Goal: Task Accomplishment & Management: Manage account settings

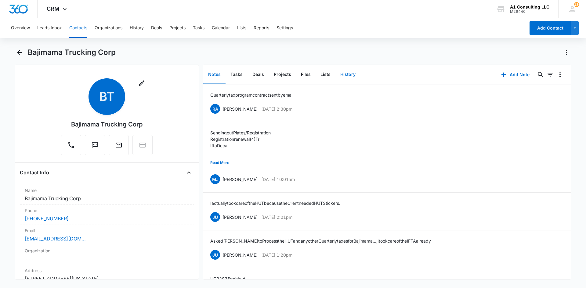
scroll to position [760, 0]
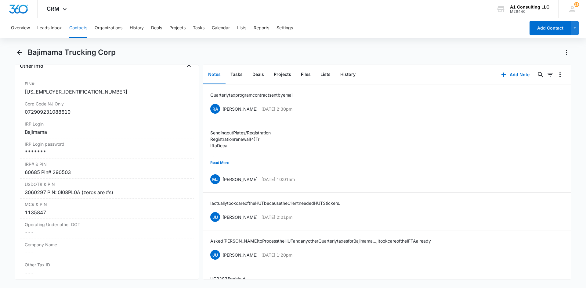
click at [361, 36] on div "Overview Leads Inbox Contacts Organizations History Deals Projects Tasks Calend…" at bounding box center [266, 28] width 518 height 20
click at [22, 53] on icon "Back" at bounding box center [19, 52] width 7 height 7
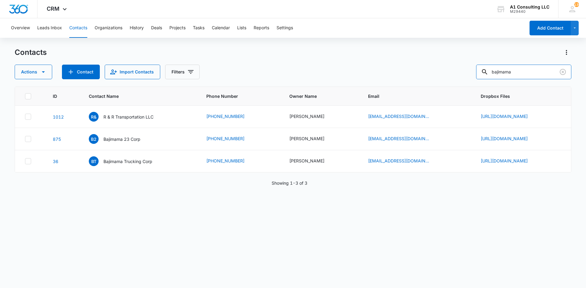
drag, startPoint x: 519, startPoint y: 69, endPoint x: 467, endPoint y: 73, distance: 52.3
click at [475, 73] on div "Actions Contact Import Contacts Filters bajimama" at bounding box center [293, 72] width 557 height 15
type input "RAD Transport"
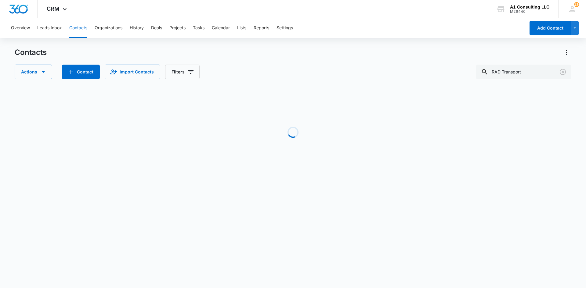
click at [298, 55] on div "Contacts" at bounding box center [293, 53] width 557 height 10
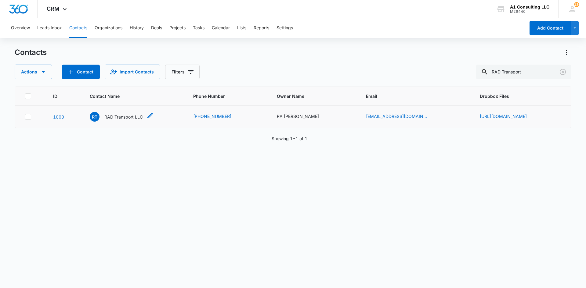
click at [105, 118] on p "RAD Transport LLC" at bounding box center [123, 117] width 38 height 6
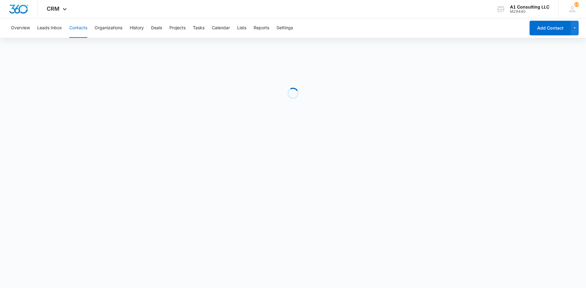
click at [346, 22] on div "Overview Leads Inbox Contacts Organizations History Deals Projects Tasks Calend…" at bounding box center [266, 28] width 518 height 20
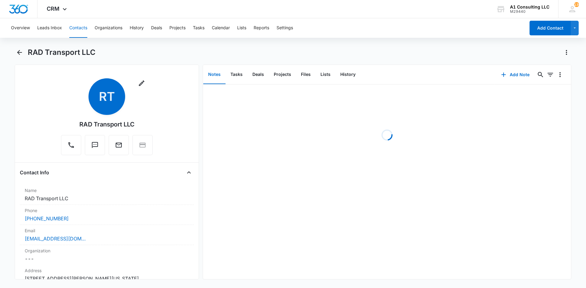
click at [214, 52] on div "RAD Transport LLC" at bounding box center [299, 53] width 543 height 10
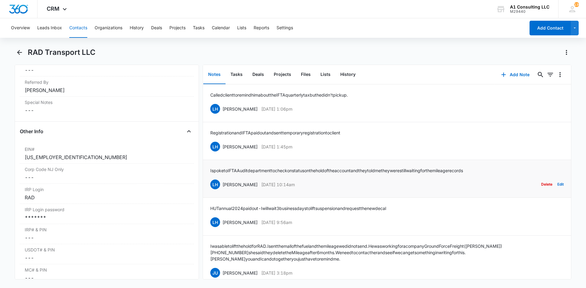
scroll to position [704, 0]
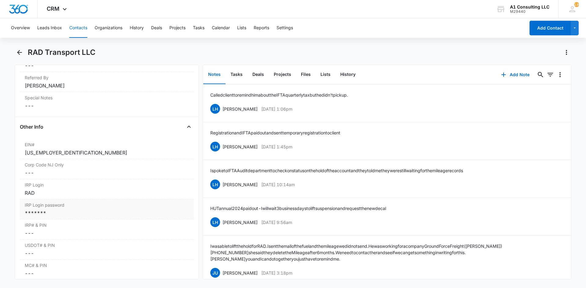
click at [69, 217] on div "*******" at bounding box center [107, 213] width 164 height 7
click at [178, 222] on icon "Show" at bounding box center [181, 218] width 7 height 7
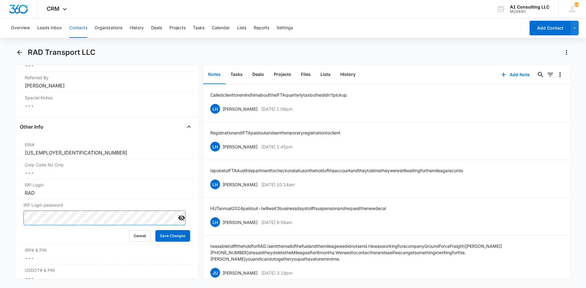
click at [19, 224] on div "Remove RT RAD Transport LLC Contact Info Name Cancel Save Changes RAD Transport…" at bounding box center [107, 172] width 184 height 215
drag, startPoint x: 166, startPoint y: 244, endPoint x: 189, endPoint y: 223, distance: 30.9
click at [166, 242] on button "Save Changes" at bounding box center [172, 236] width 35 height 12
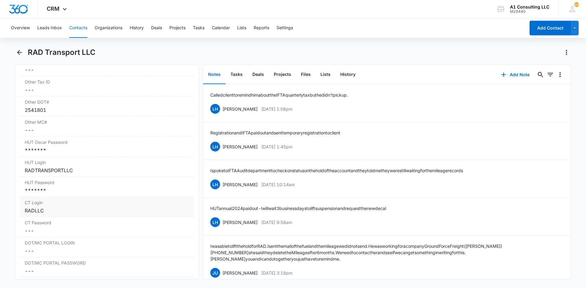
scroll to position [950, 0]
click at [81, 152] on div "*******" at bounding box center [107, 148] width 164 height 7
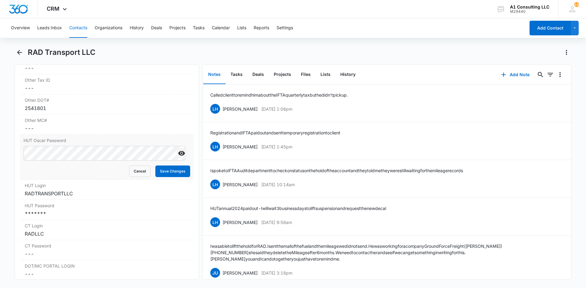
click at [178, 156] on icon "Show" at bounding box center [181, 153] width 7 height 5
click at [13, 159] on main "RAD Transport LLC Remove RT RAD Transport LLC Contact Info Name Cancel Save Cha…" at bounding box center [293, 168] width 586 height 240
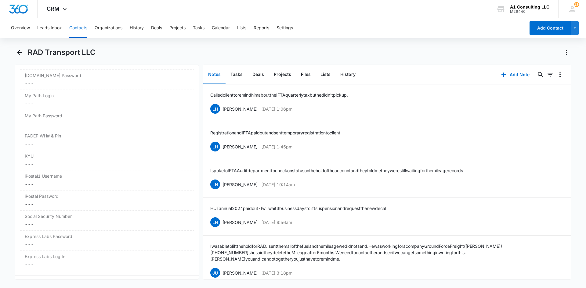
scroll to position [1236, 0]
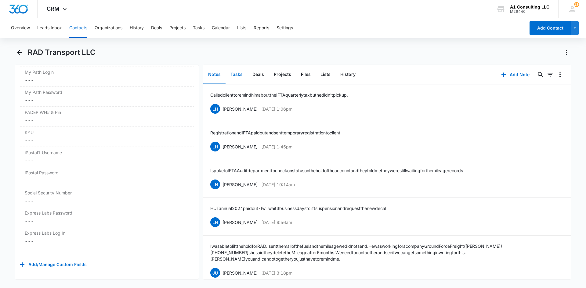
click at [236, 73] on button "Tasks" at bounding box center [236, 74] width 22 height 19
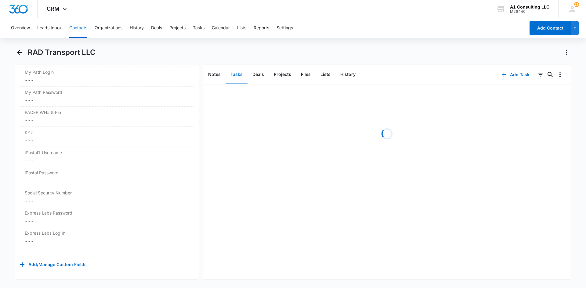
click at [367, 49] on div "RAD Transport LLC" at bounding box center [299, 53] width 543 height 10
click at [537, 75] on icon "Filters" at bounding box center [540, 74] width 7 height 7
click at [529, 124] on icon "Show Task status filters" at bounding box center [532, 126] width 7 height 7
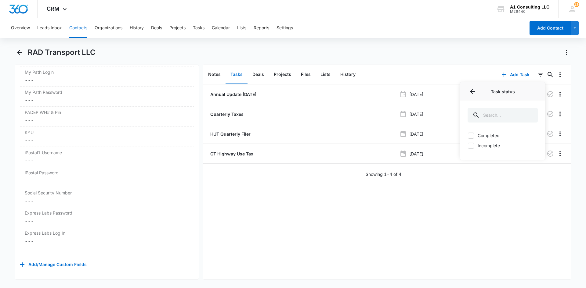
click at [468, 146] on icon at bounding box center [470, 145] width 5 height 5
click at [467, 146] on input "Incomplete" at bounding box center [467, 146] width 0 height 0
checkbox input "true"
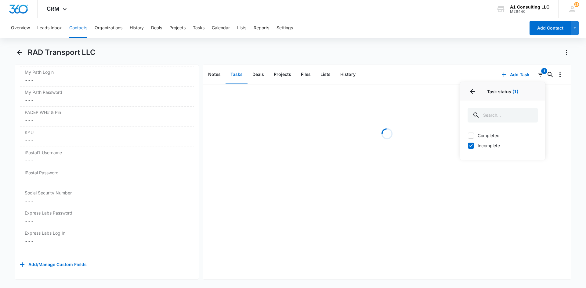
click at [396, 42] on div "Overview Leads Inbox Contacts Organizations History Deals Projects Tasks Calend…" at bounding box center [293, 152] width 586 height 269
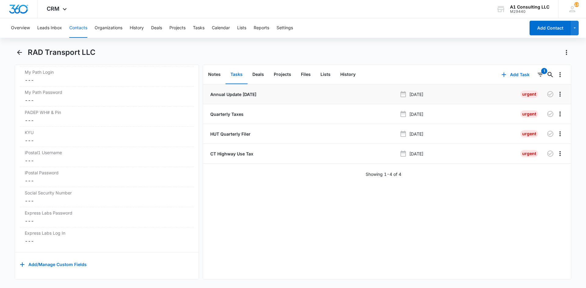
click at [223, 95] on p "Annual Update [DATE]" at bounding box center [232, 94] width 47 height 6
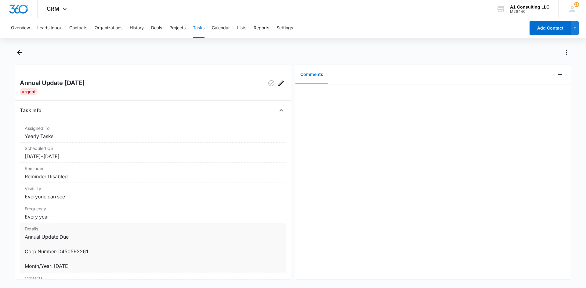
drag, startPoint x: 87, startPoint y: 269, endPoint x: 32, endPoint y: 250, distance: 57.7
click at [24, 253] on div "Details Annual Update Due Corp Number: 0450592261 Month/Year: [DATE]" at bounding box center [153, 247] width 266 height 49
copy dd "Corp Number: 0450592261 Month/Year: [DATE]"
click at [20, 51] on icon "Back" at bounding box center [19, 52] width 7 height 7
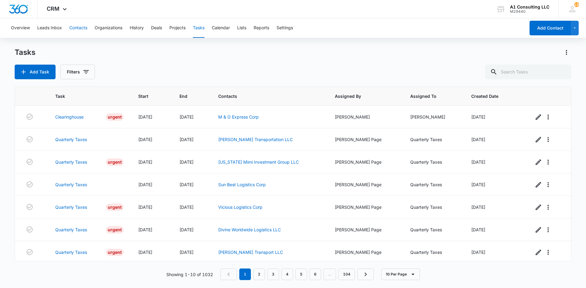
click at [70, 28] on button "Contacts" at bounding box center [78, 28] width 18 height 20
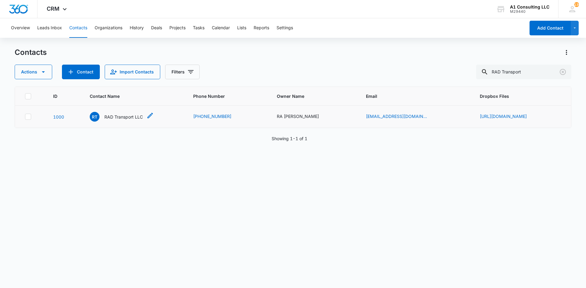
click at [114, 117] on p "RAD Transport LLC" at bounding box center [123, 117] width 38 height 6
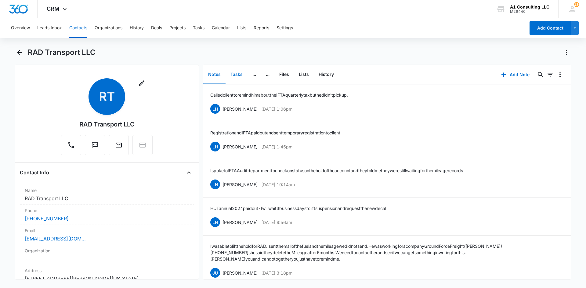
click at [236, 76] on button "Tasks" at bounding box center [236, 74] width 22 height 19
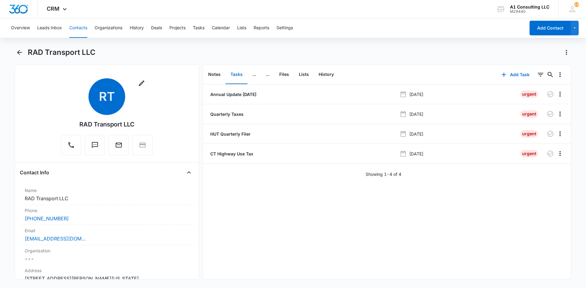
click at [368, 41] on div "Overview Leads Inbox Contacts Organizations History Deals Projects Tasks Calend…" at bounding box center [293, 152] width 586 height 269
click at [291, 49] on div "RAD Transport LLC" at bounding box center [299, 53] width 543 height 10
click at [212, 47] on div "Overview Leads Inbox Contacts Organizations History Deals Projects Tasks Calend…" at bounding box center [293, 152] width 586 height 269
click at [355, 29] on div "Overview Leads Inbox Contacts Organizations History Deals Projects Tasks Calend…" at bounding box center [266, 28] width 518 height 20
click at [366, 15] on div "CRM Apps Websites Forms CRM Email Social Payments POS Content Ads Intelligence …" at bounding box center [293, 9] width 586 height 18
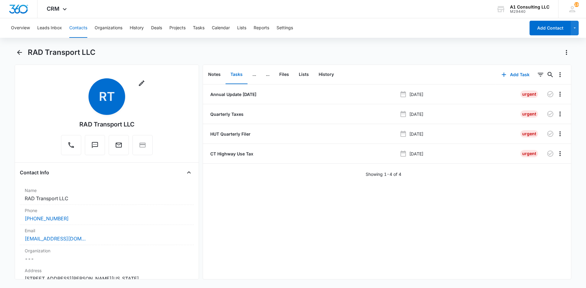
click at [344, 26] on div "Overview Leads Inbox Contacts Organizations History Deals Projects Tasks Calend…" at bounding box center [266, 28] width 518 height 20
click at [341, 40] on div "Overview Leads Inbox Contacts Organizations History Deals Projects Tasks Calend…" at bounding box center [293, 152] width 586 height 269
